Goal: Information Seeking & Learning: Learn about a topic

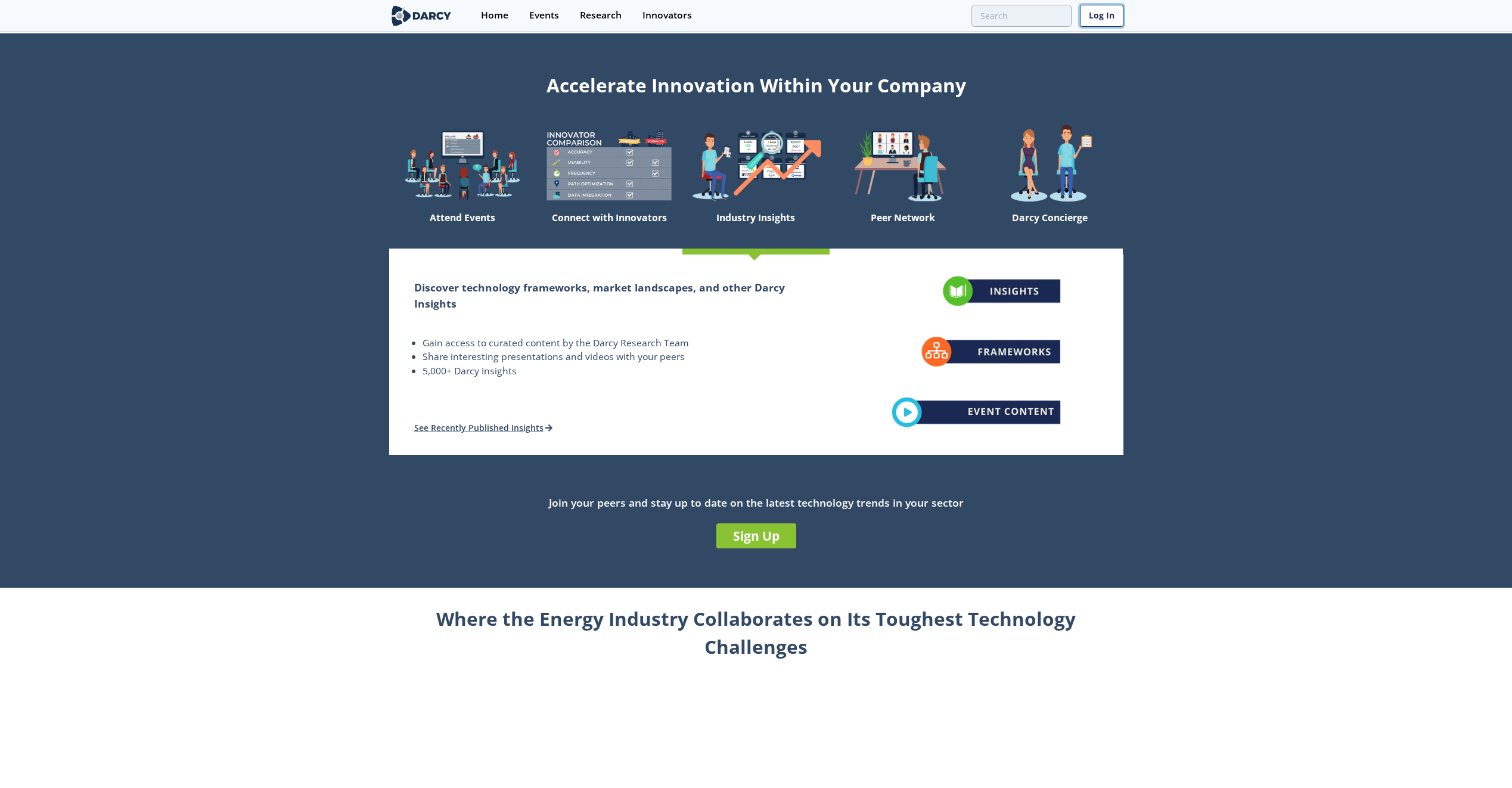
click at [1090, 17] on link "Log In" at bounding box center [1101, 16] width 43 height 22
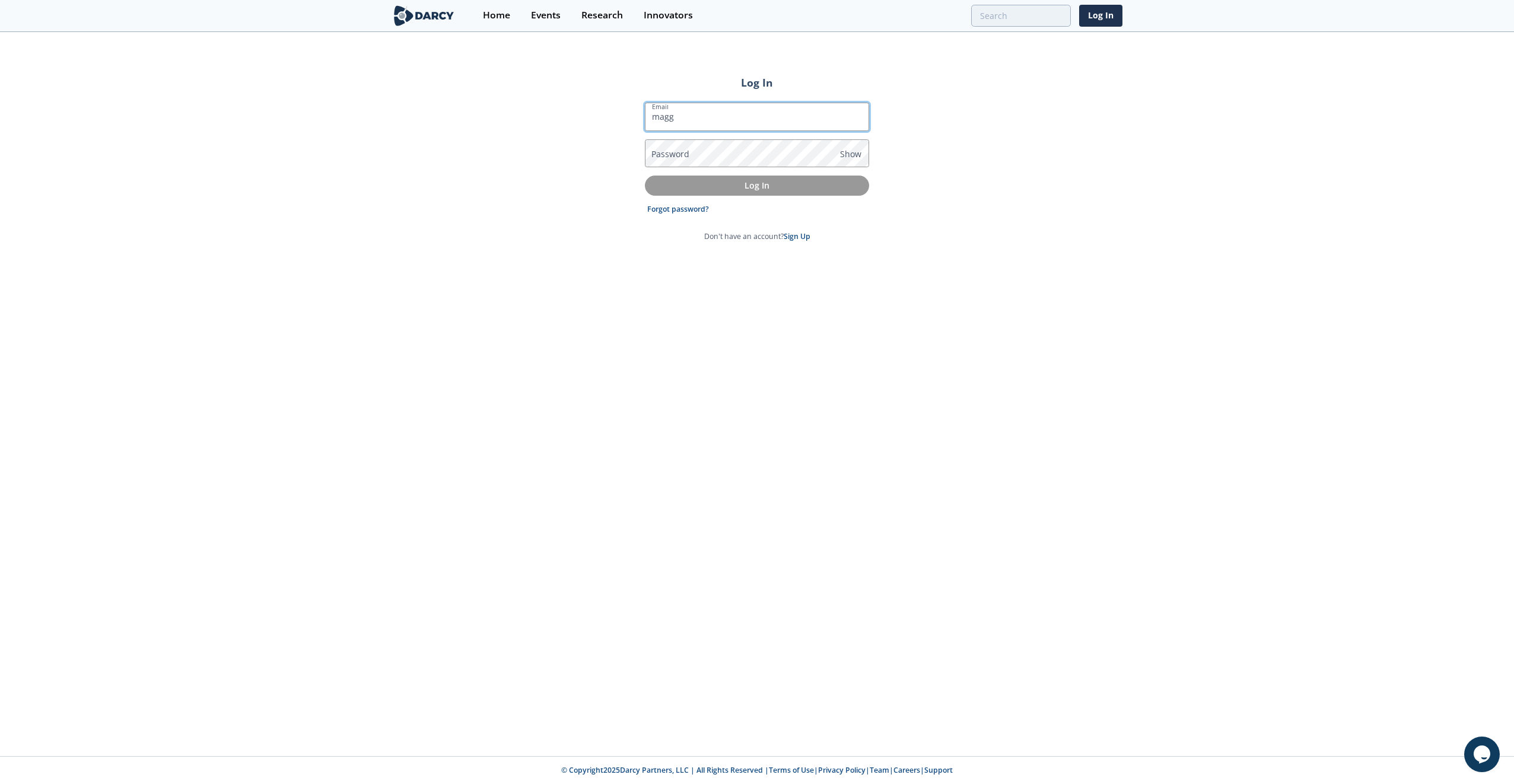
type input "[EMAIL_ADDRESS][DOMAIN_NAME]"
click at [677, 152] on label "Password" at bounding box center [670, 154] width 38 height 13
click at [713, 182] on p "Log In" at bounding box center [757, 185] width 208 height 13
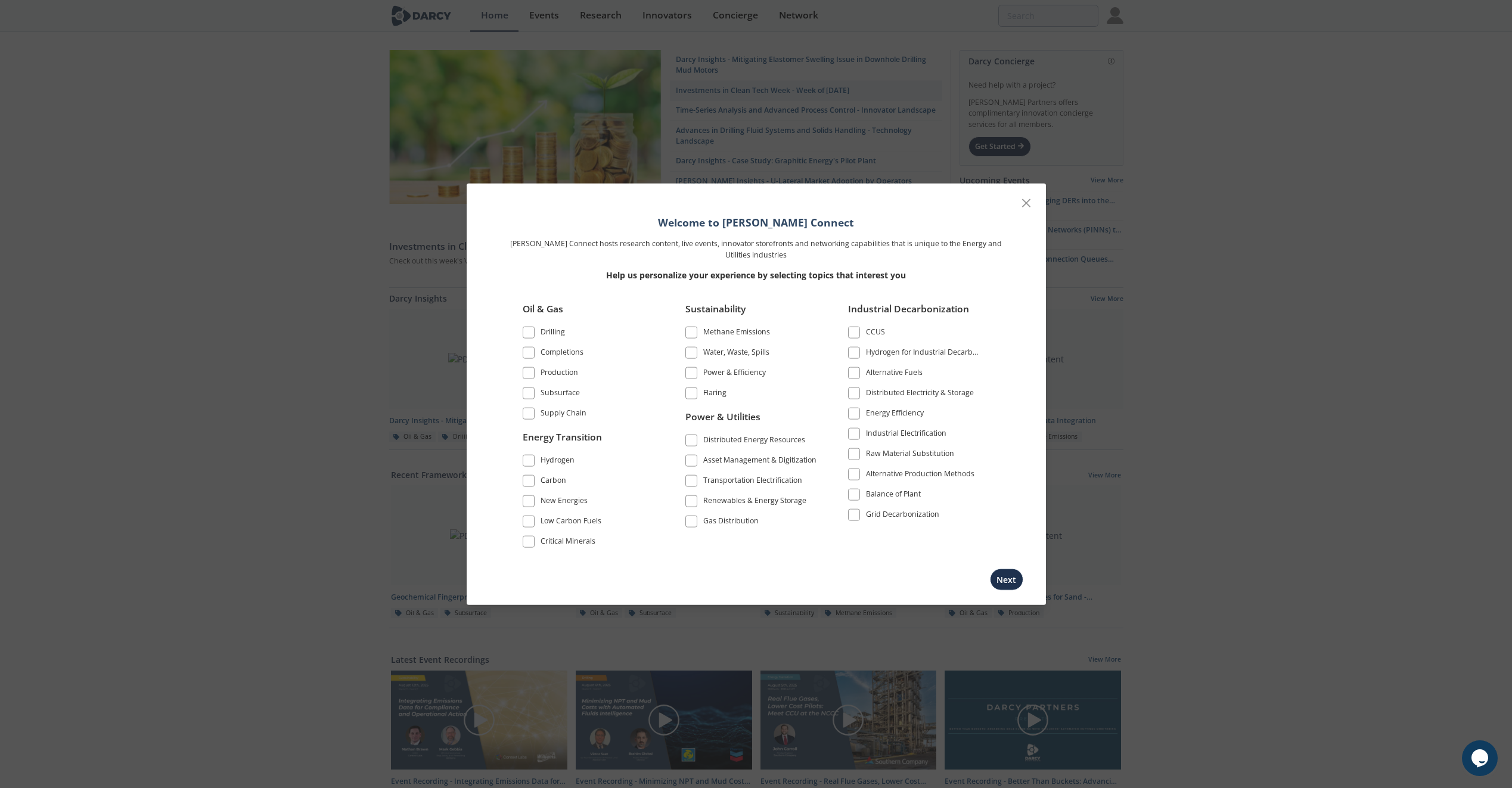
click at [693, 332] on span at bounding box center [691, 332] width 9 height 9
click at [853, 337] on span at bounding box center [854, 332] width 12 height 12
click at [694, 354] on span at bounding box center [691, 353] width 9 height 9
click at [526, 478] on span at bounding box center [529, 480] width 9 height 9
click at [528, 522] on span at bounding box center [529, 521] width 9 height 9
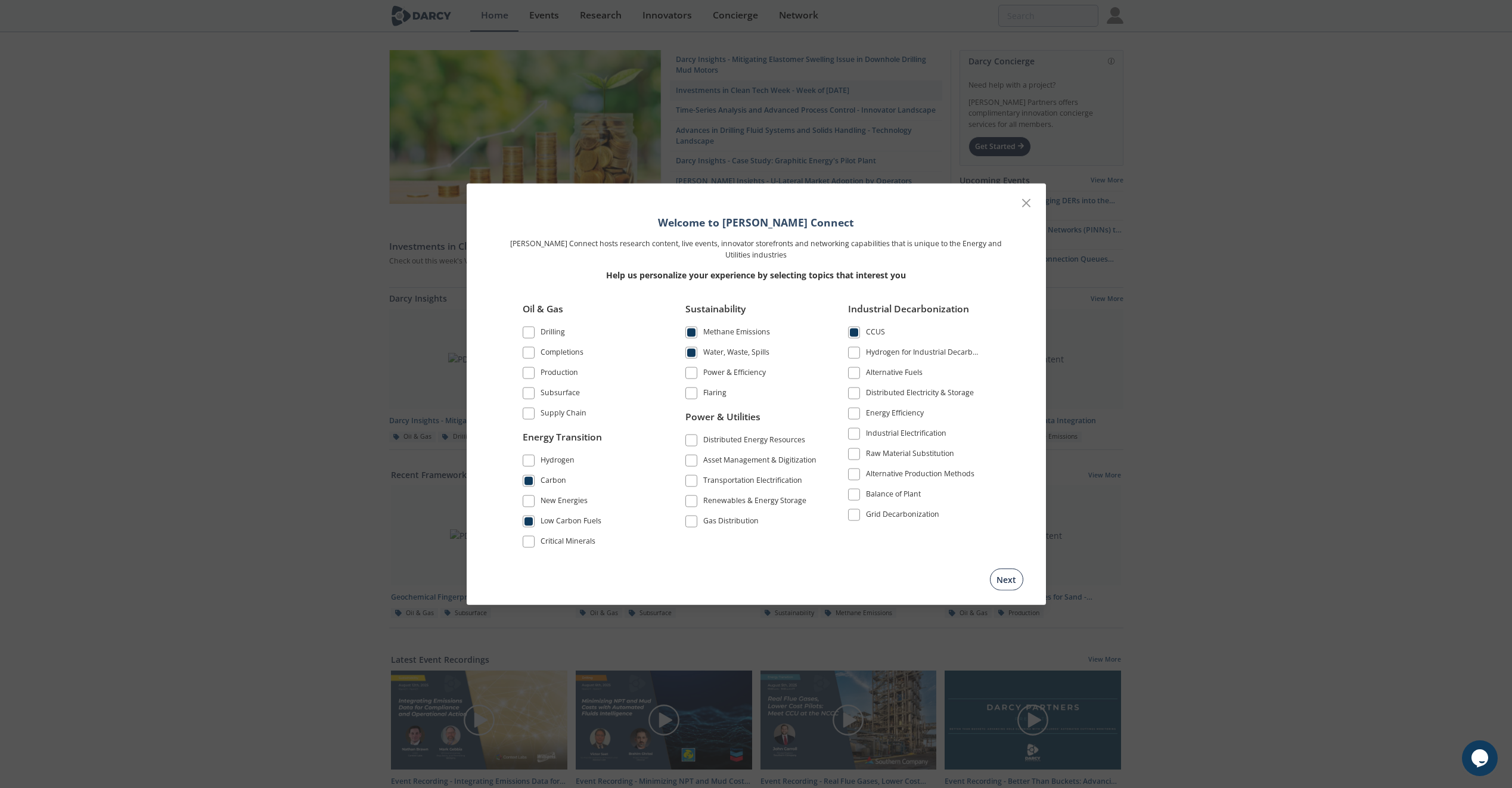
click at [1008, 580] on button "Next" at bounding box center [1006, 579] width 33 height 22
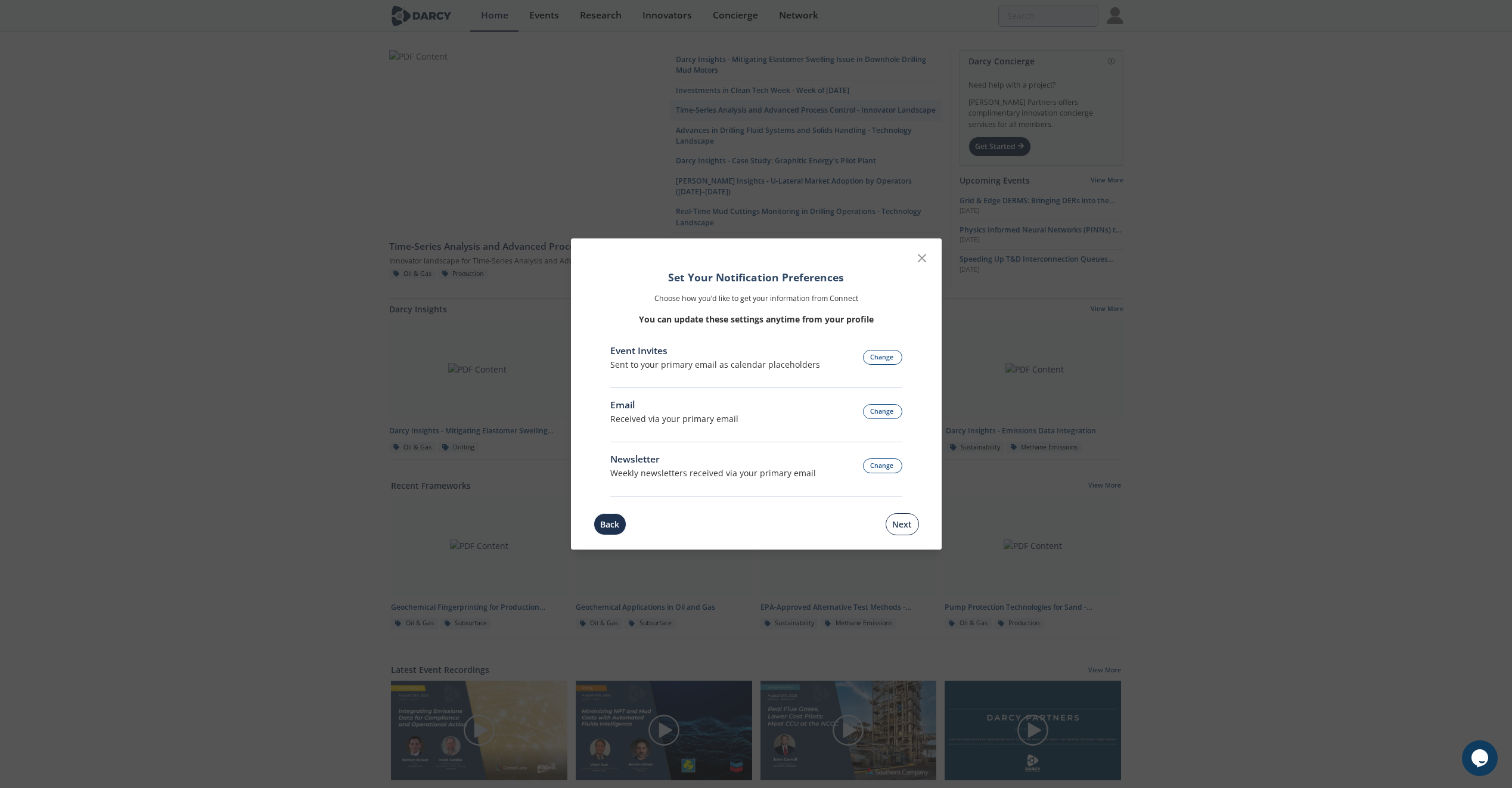
click at [910, 523] on button "Next" at bounding box center [902, 524] width 33 height 22
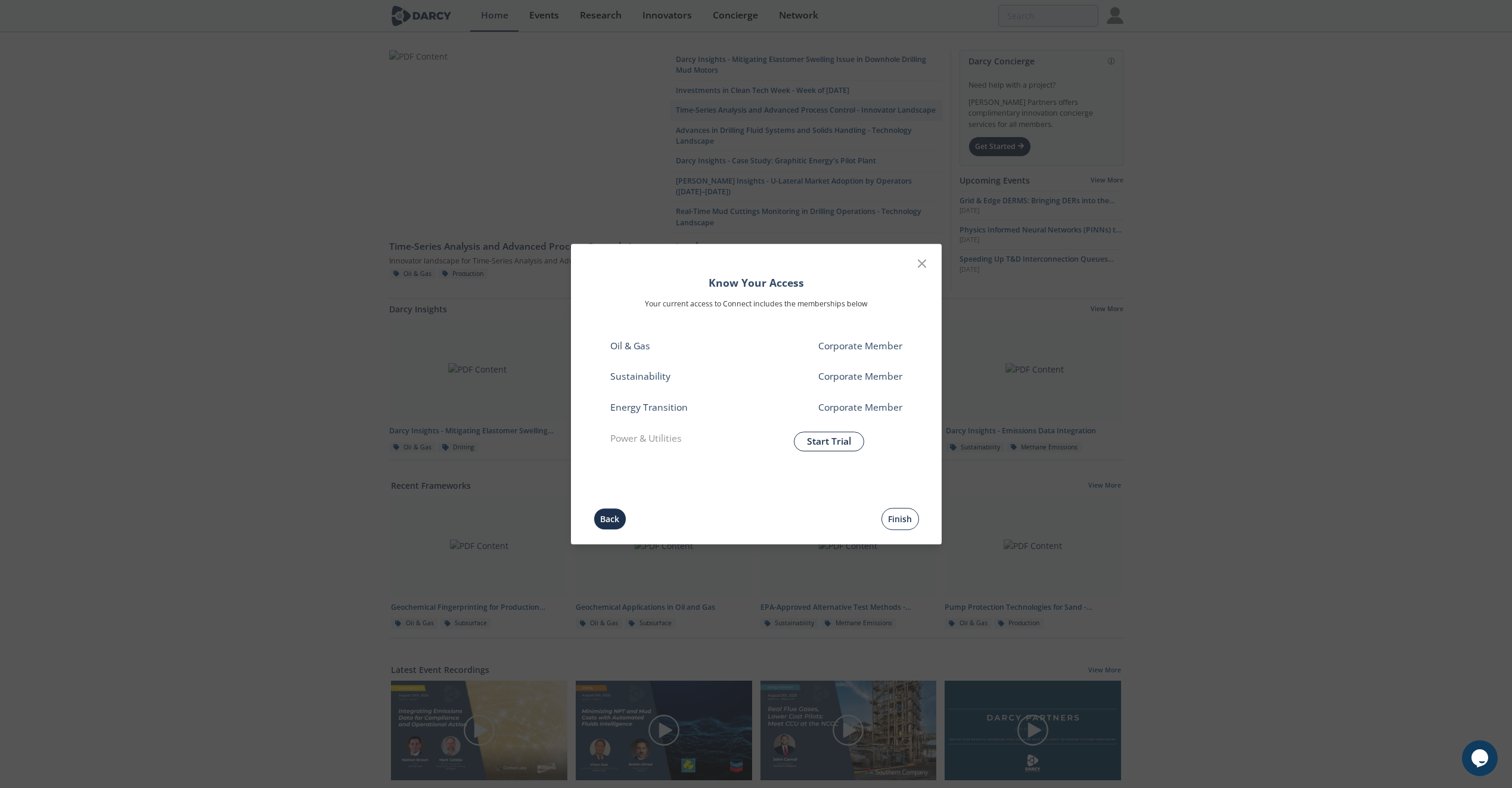
click at [890, 527] on button "Finish" at bounding box center [900, 519] width 38 height 22
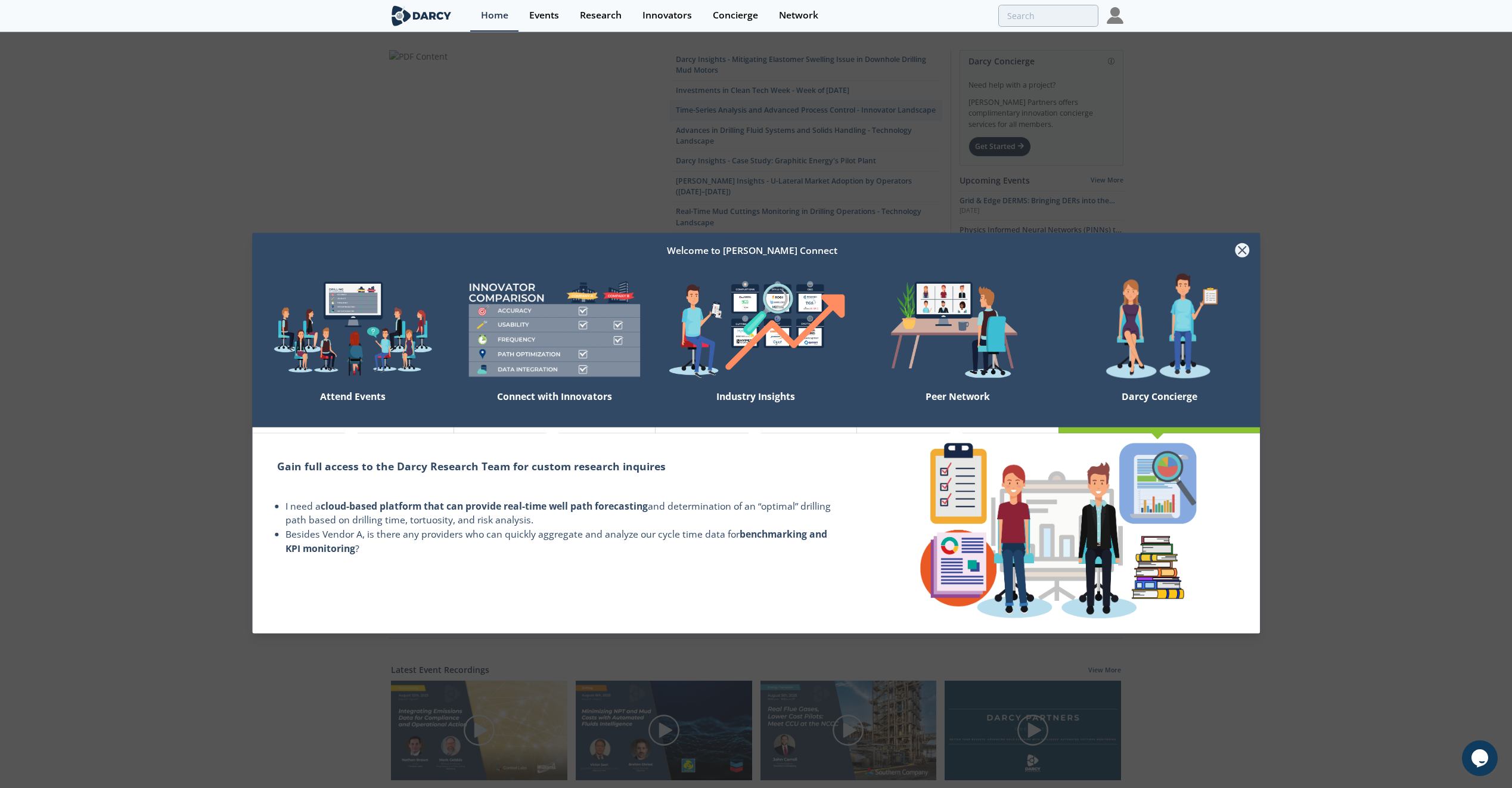
click at [1243, 255] on icon at bounding box center [1243, 251] width 14 height 14
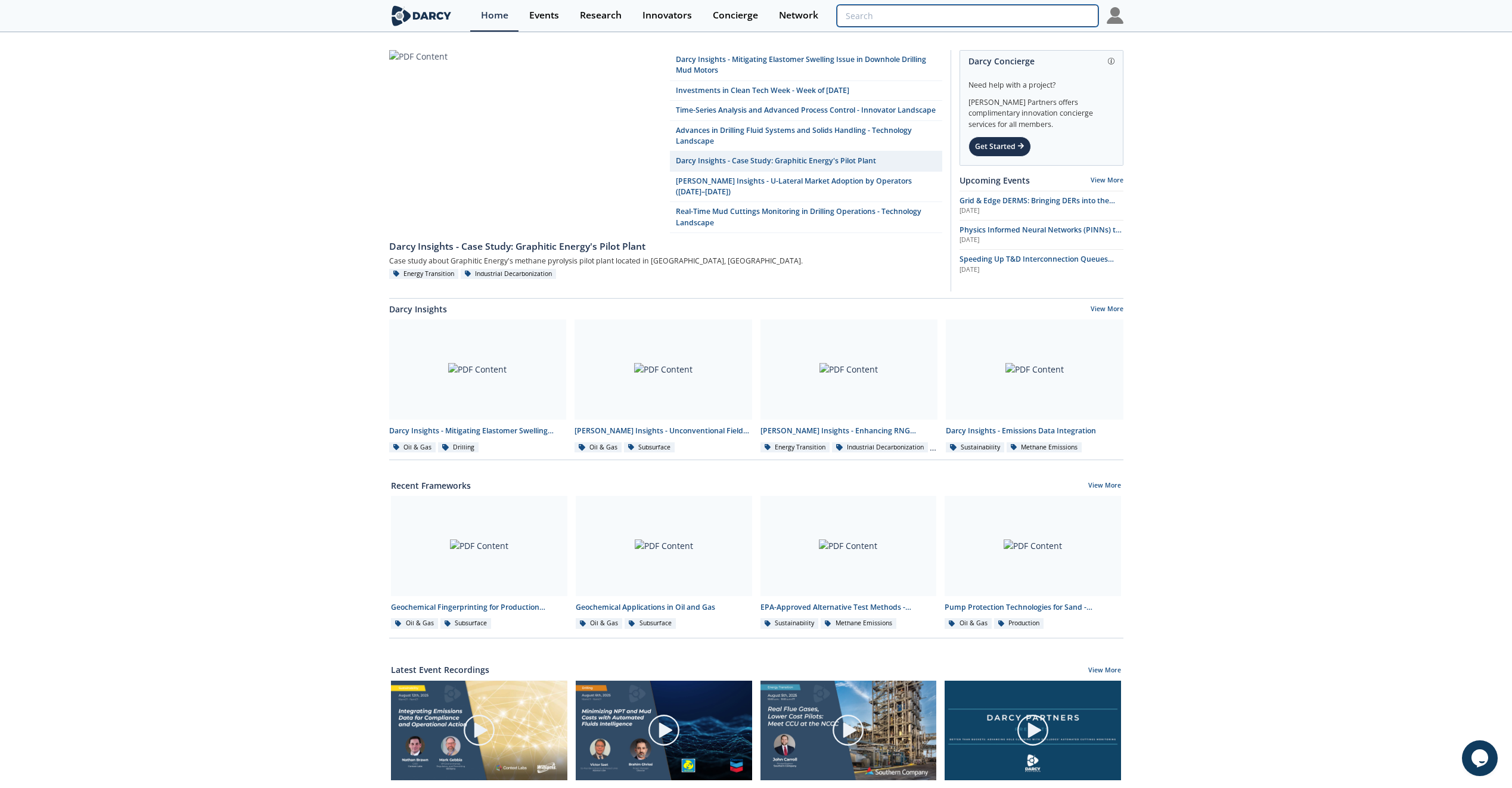
click at [1035, 16] on input "search" at bounding box center [967, 16] width 261 height 22
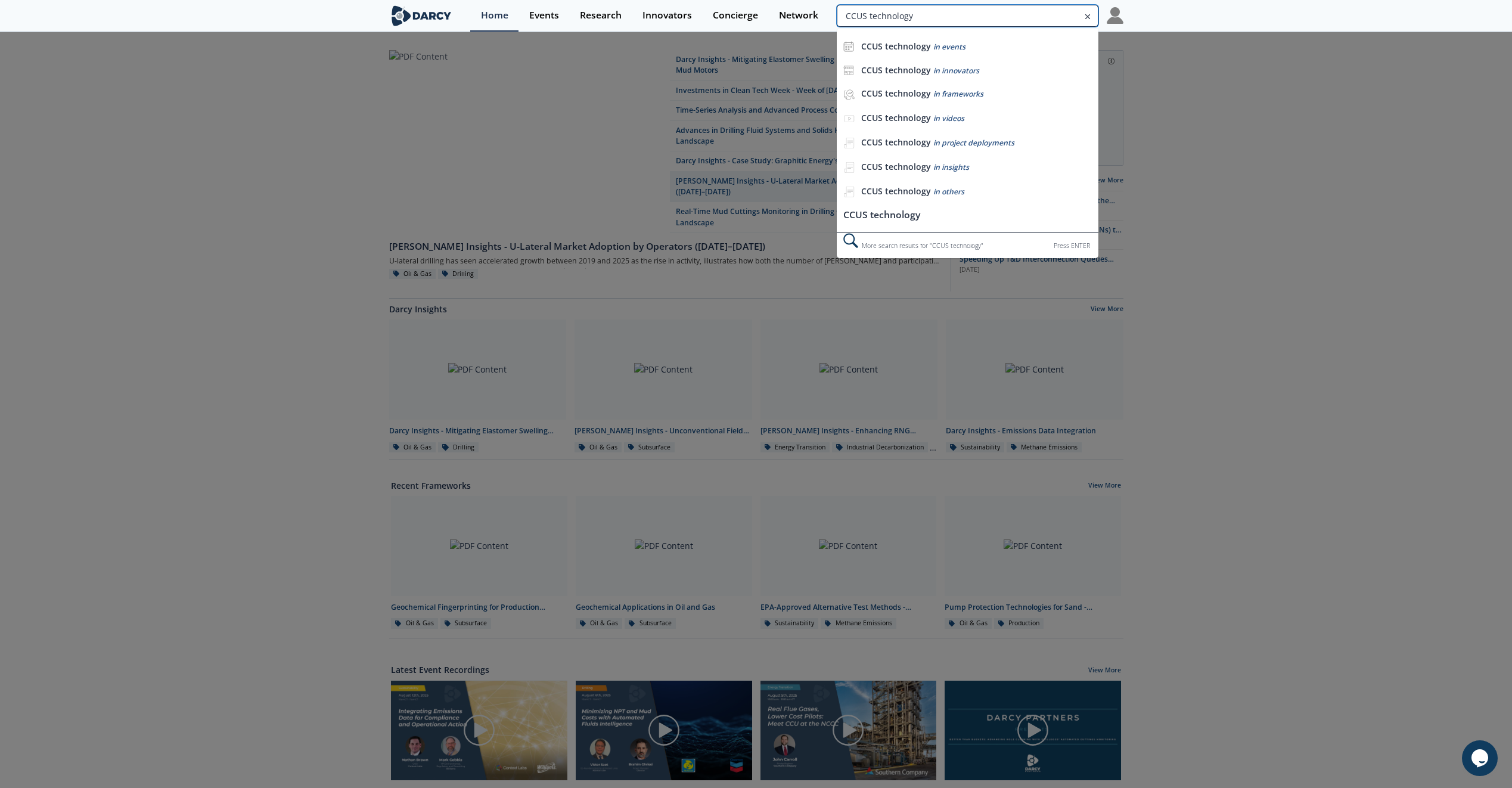
type input "CCUS technology"
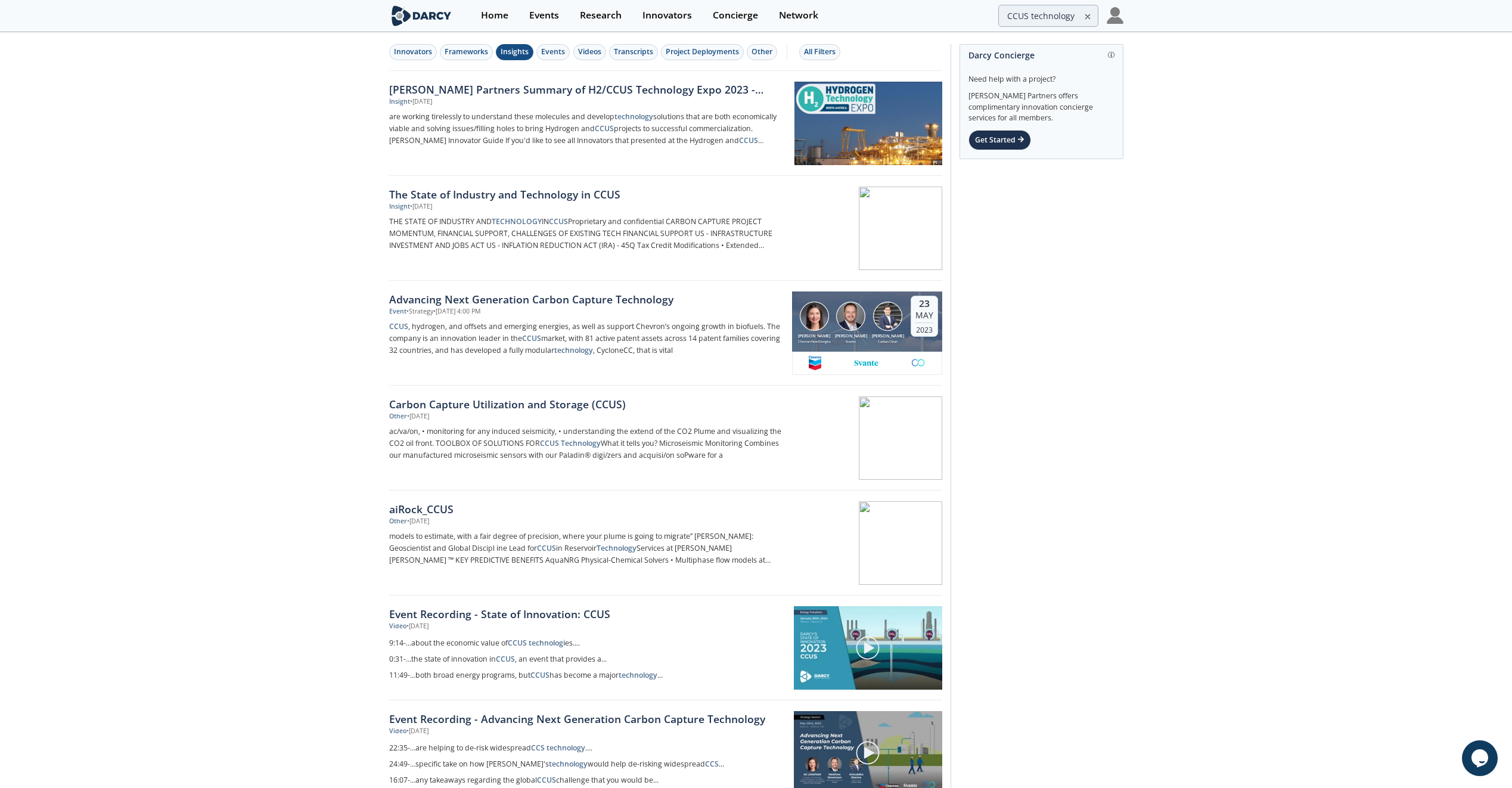
click at [523, 52] on div "Insights" at bounding box center [514, 52] width 28 height 11
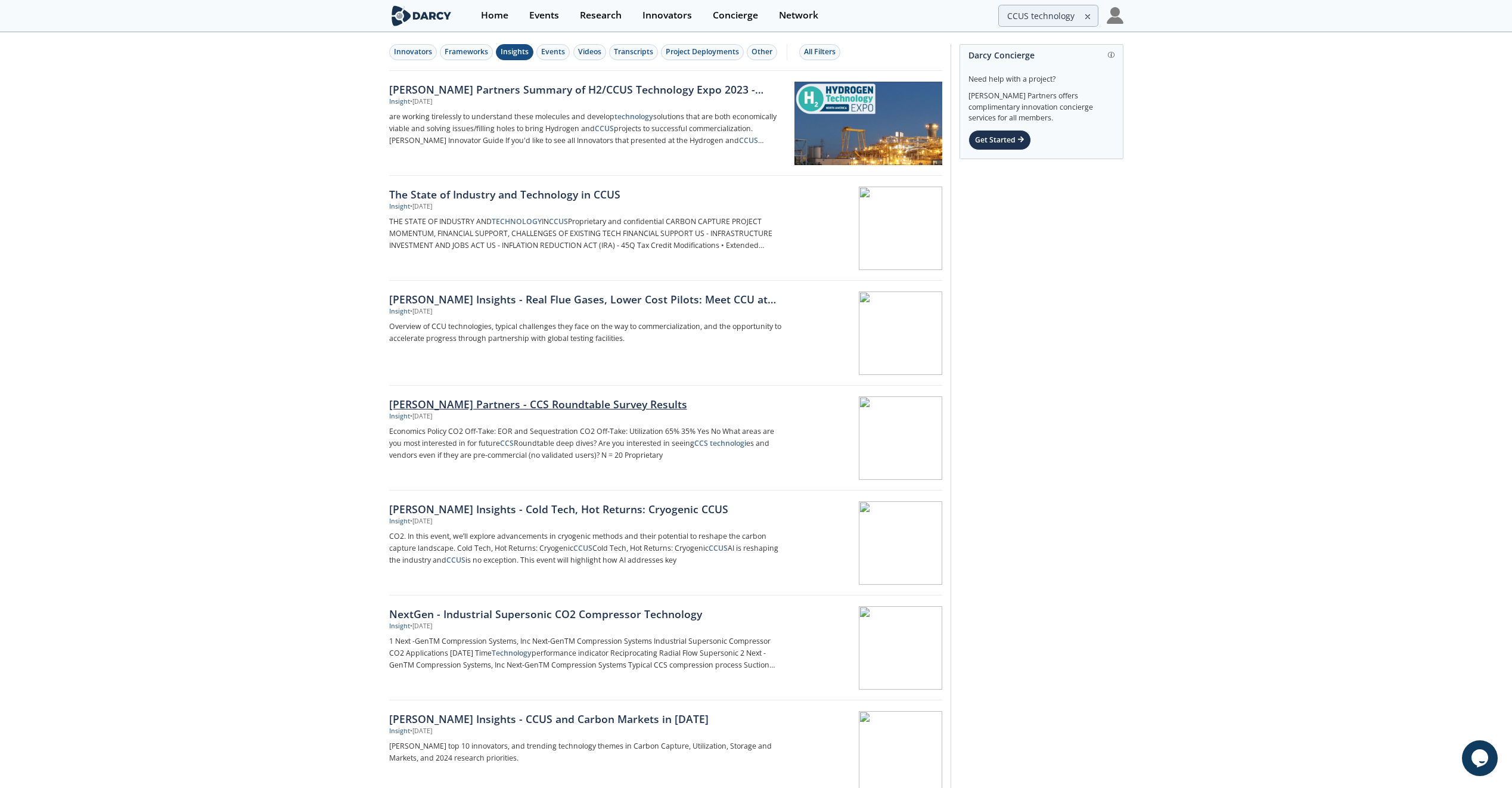
click at [406, 409] on div "[PERSON_NAME] Partners - CCS Roundtable Survey Results" at bounding box center [586, 404] width 394 height 16
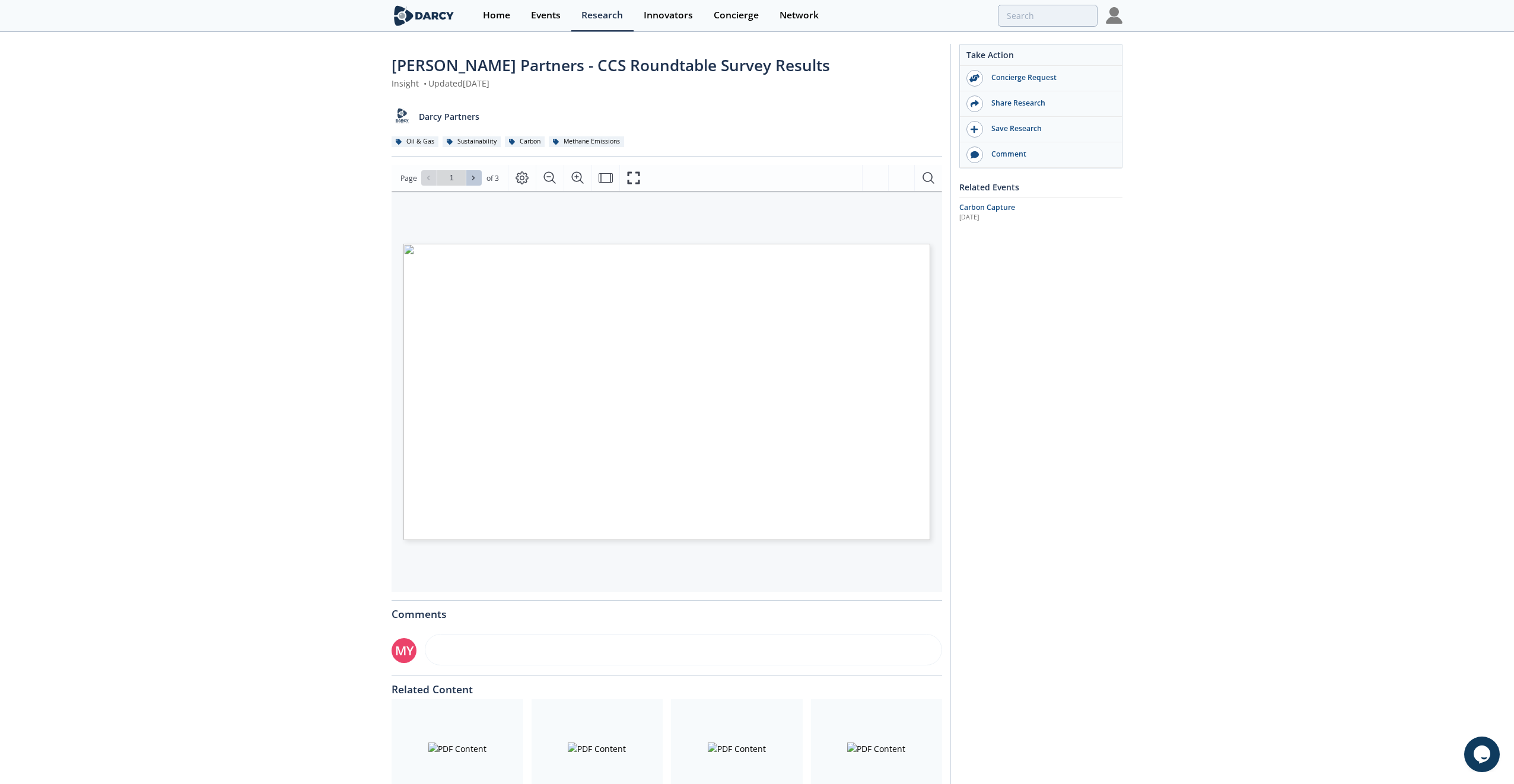
click at [475, 181] on icon at bounding box center [473, 177] width 7 height 7
type input "3"
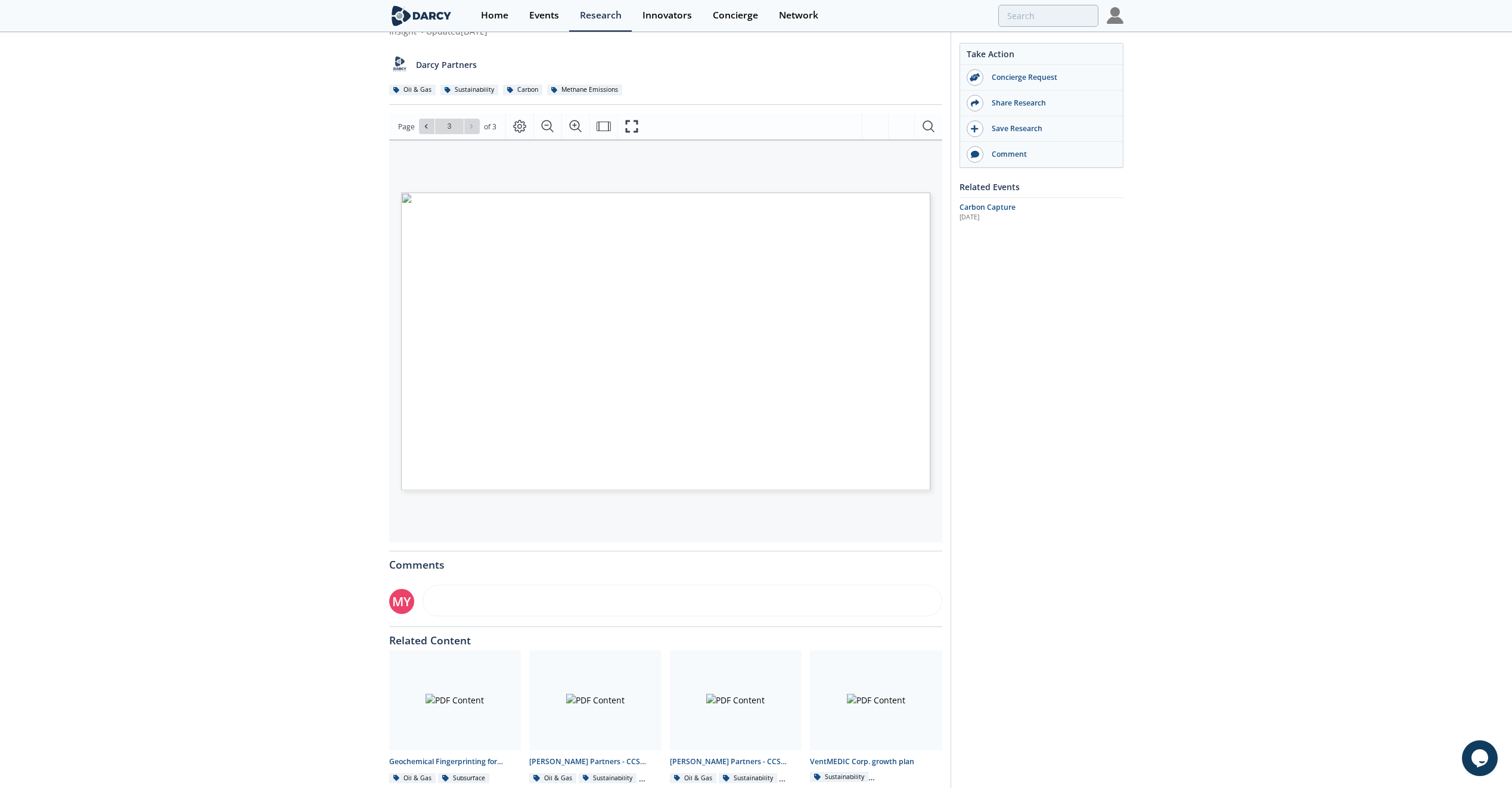
scroll to position [102, 0]
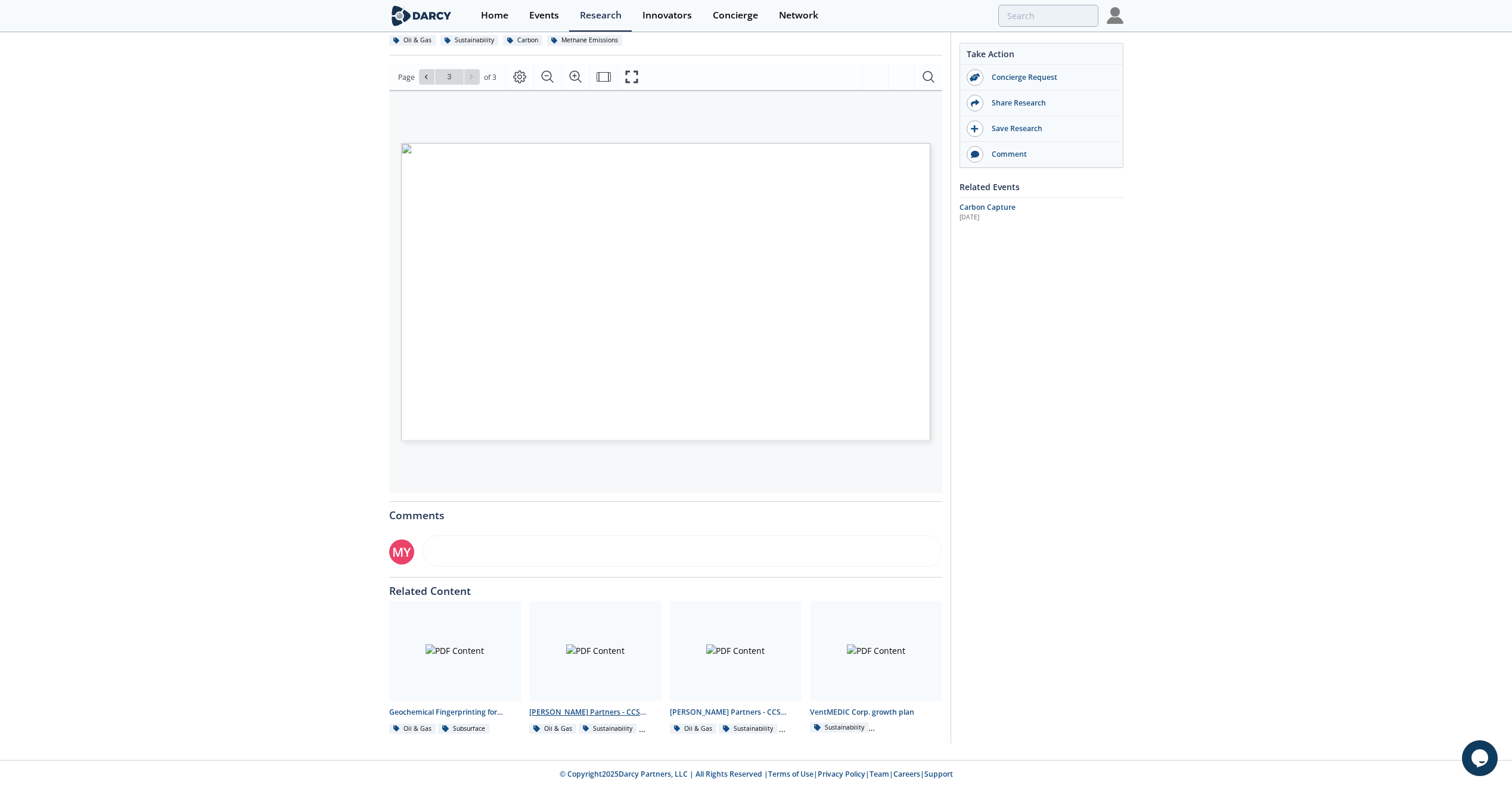
click at [603, 711] on div "[PERSON_NAME] Partners - CCS Roundtable Survey Results" at bounding box center [595, 713] width 132 height 11
click at [590, 646] on div at bounding box center [595, 651] width 132 height 100
click at [710, 712] on div "[PERSON_NAME] Partners - CCS Roundtable Presentation" at bounding box center [736, 713] width 132 height 11
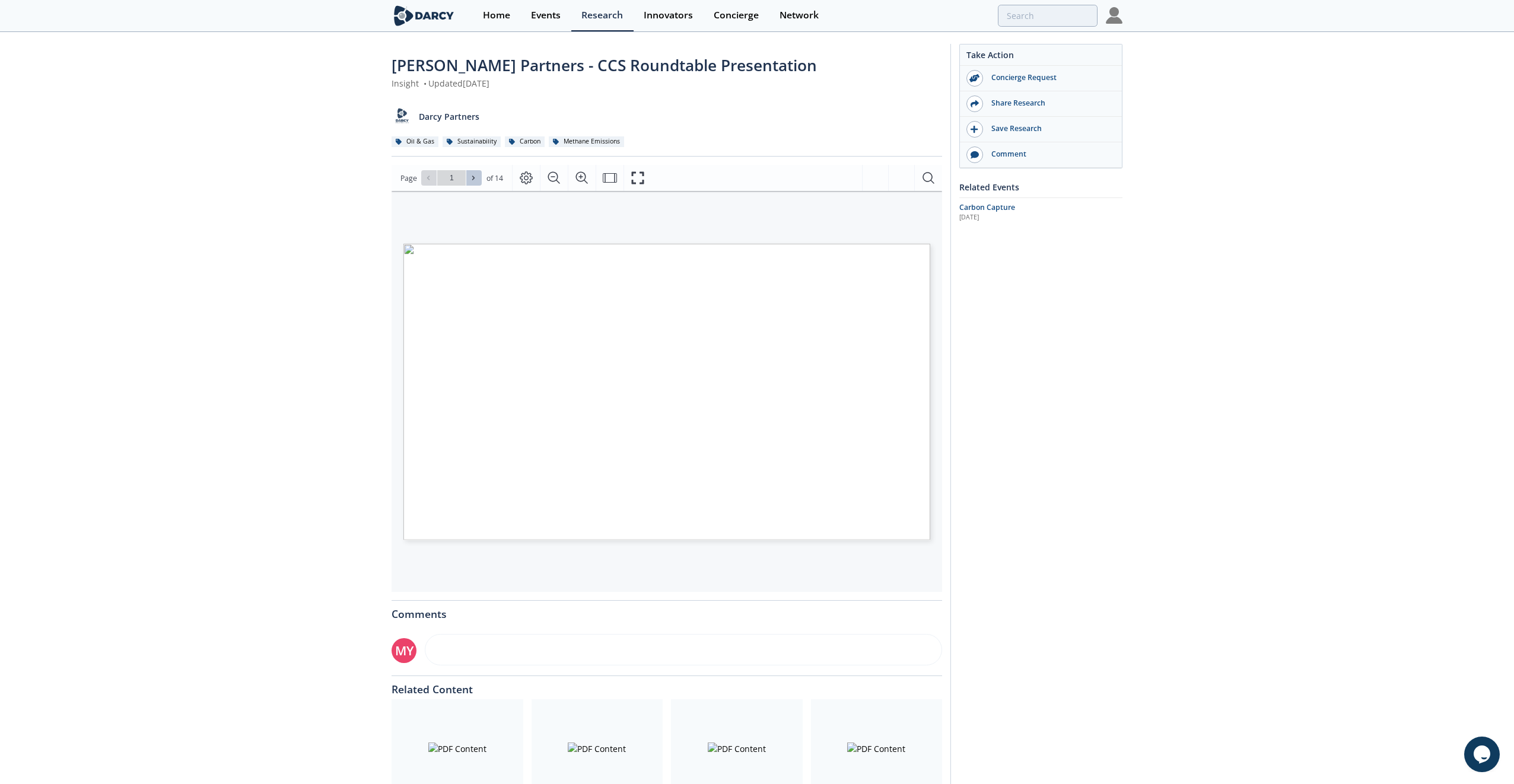
click at [473, 181] on icon at bounding box center [473, 177] width 7 height 7
type input "2"
click at [473, 181] on icon at bounding box center [473, 177] width 7 height 7
type input "3"
click at [473, 181] on icon at bounding box center [473, 177] width 7 height 7
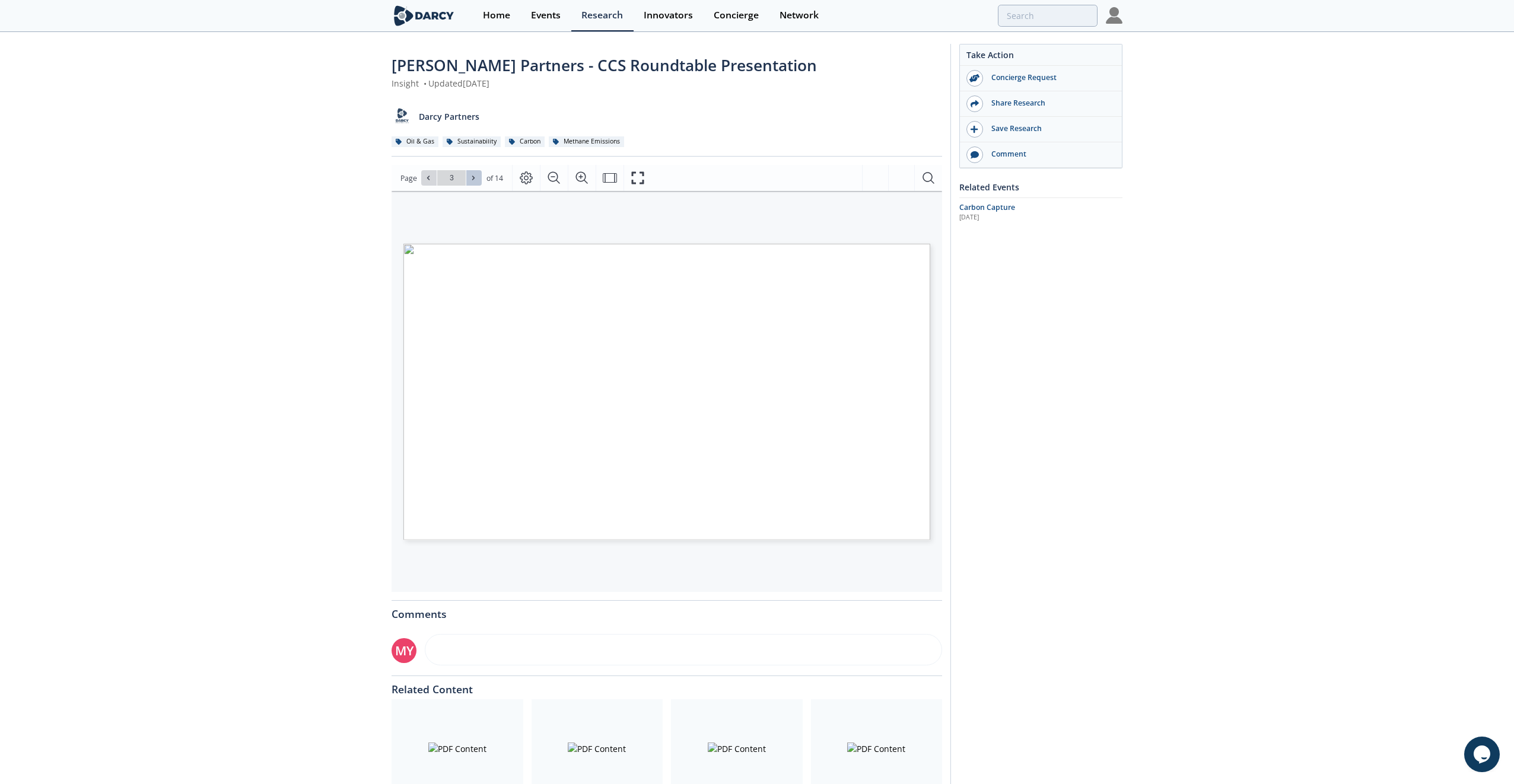
type input "4"
click at [473, 181] on icon at bounding box center [473, 177] width 7 height 7
type input "5"
click at [473, 181] on icon at bounding box center [473, 177] width 7 height 7
type input "6"
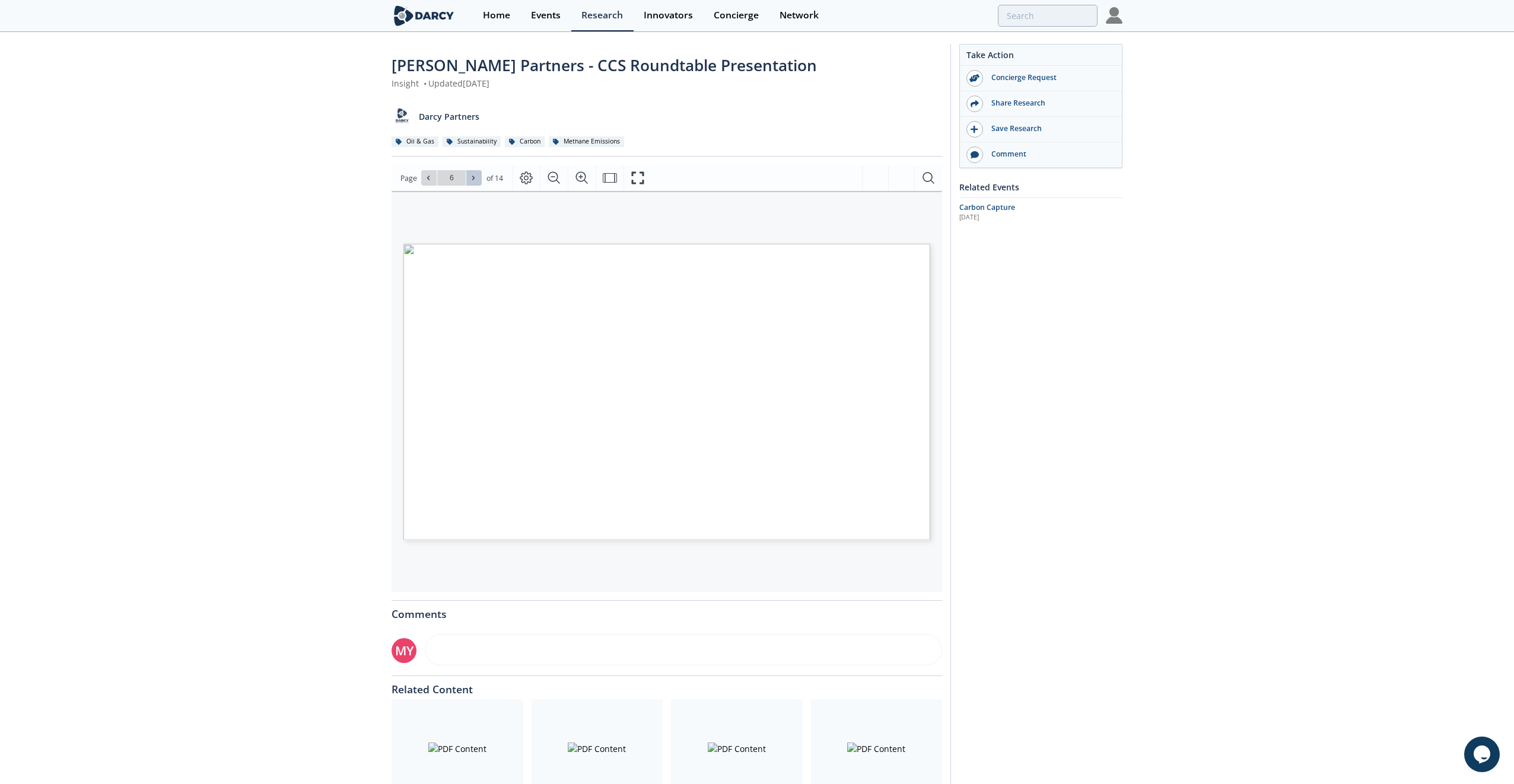
click at [473, 181] on icon at bounding box center [473, 177] width 7 height 7
type input "7"
click at [473, 181] on icon at bounding box center [473, 177] width 7 height 7
type input "8"
click at [473, 181] on icon at bounding box center [473, 177] width 7 height 7
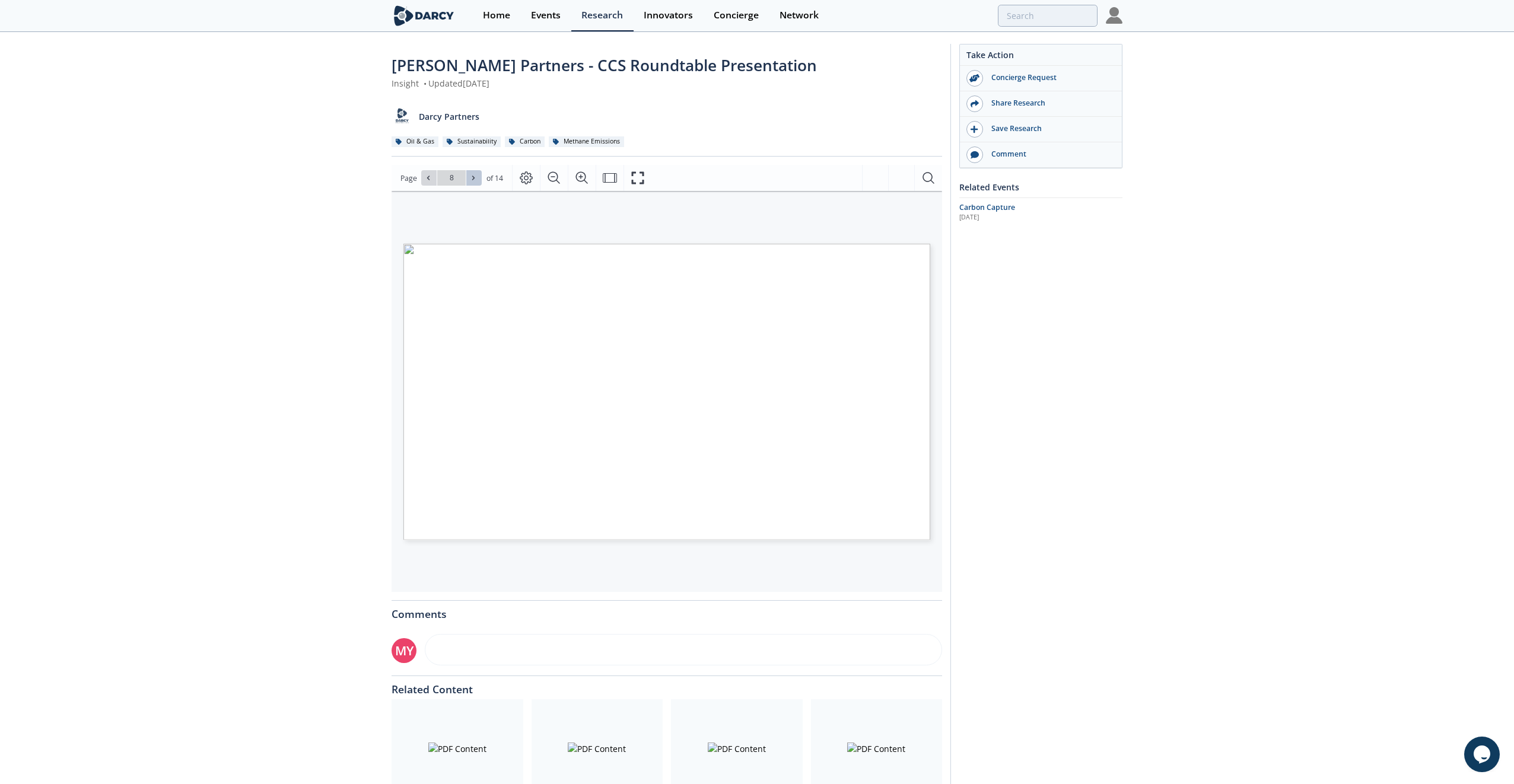
type input "9"
click at [473, 181] on icon at bounding box center [473, 177] width 7 height 7
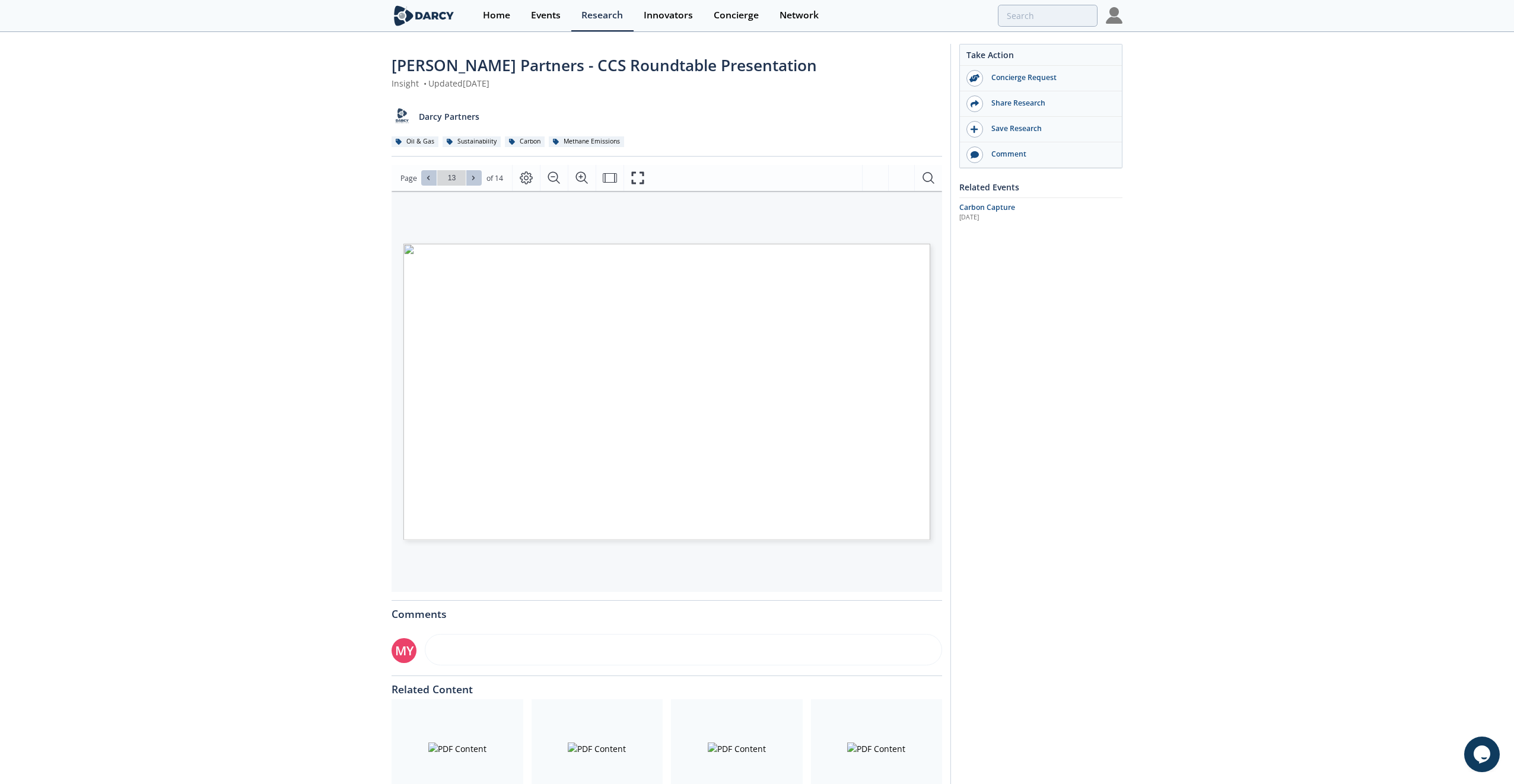
click at [427, 183] on button at bounding box center [429, 178] width 16 height 16
type input "12"
